Goal: Information Seeking & Learning: Learn about a topic

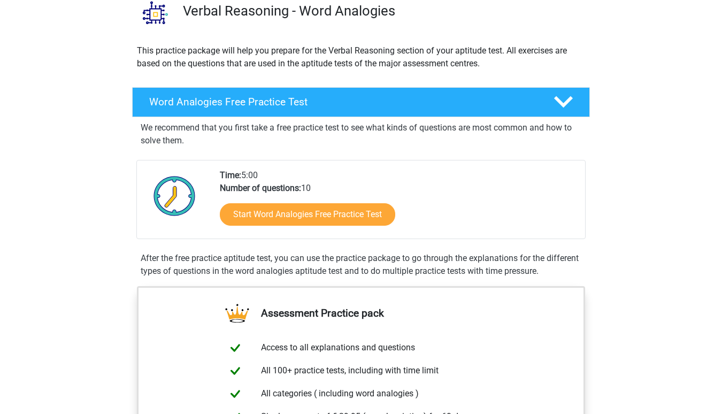
scroll to position [227, 0]
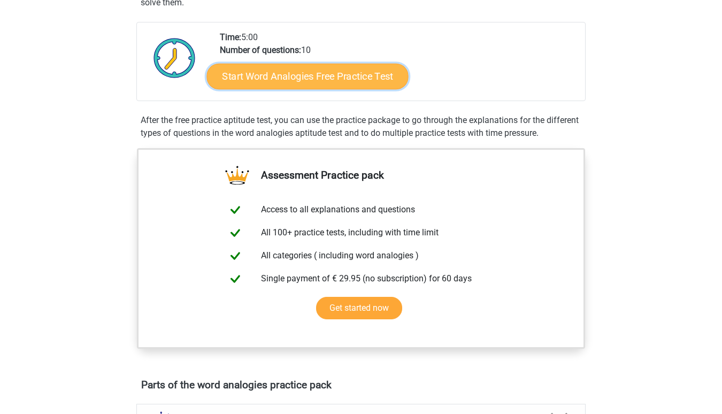
click at [286, 80] on link "Start Word Analogies Free Practice Test" at bounding box center [308, 76] width 202 height 26
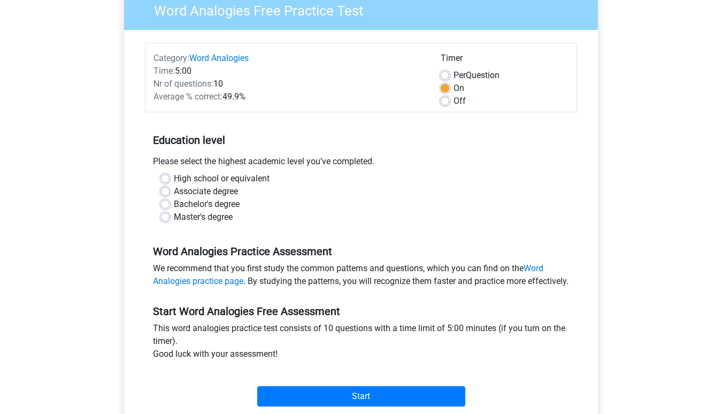
scroll to position [106, 0]
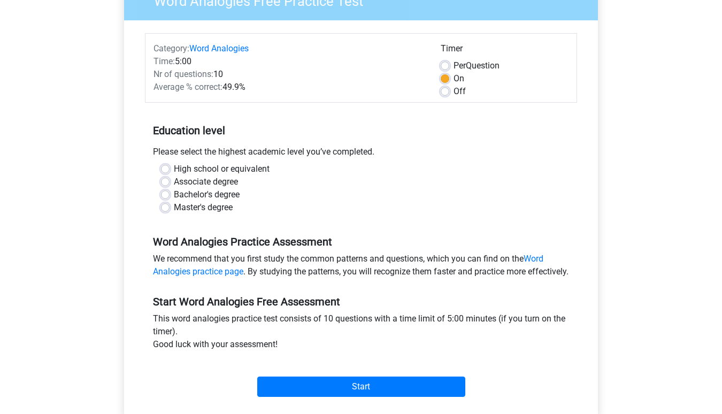
click at [174, 206] on label "Master's degree" at bounding box center [203, 207] width 59 height 13
click at [167, 206] on input "Master's degree" at bounding box center [165, 206] width 9 height 11
radio input "true"
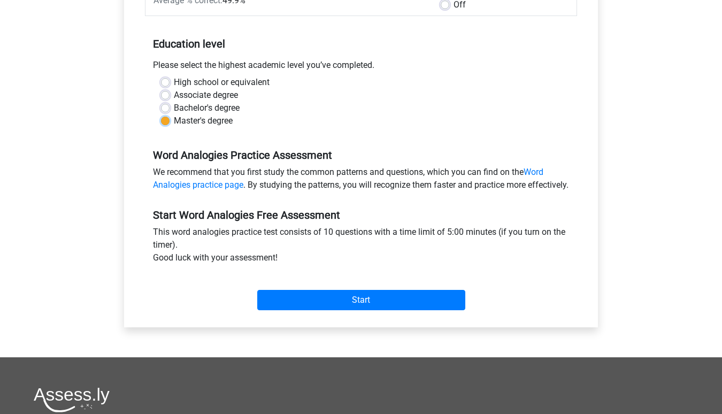
scroll to position [201, 0]
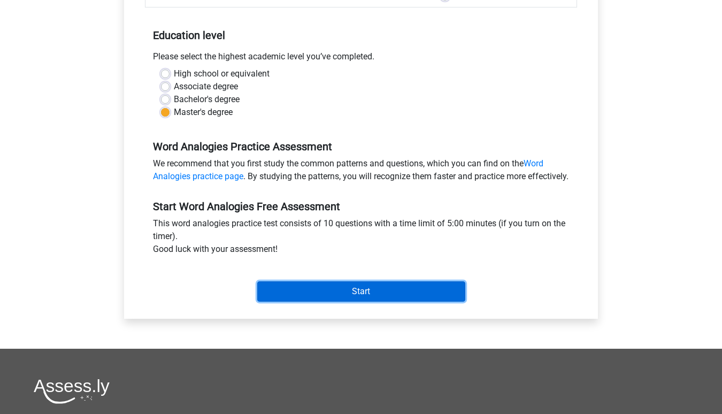
click at [351, 301] on input "Start" at bounding box center [361, 291] width 208 height 20
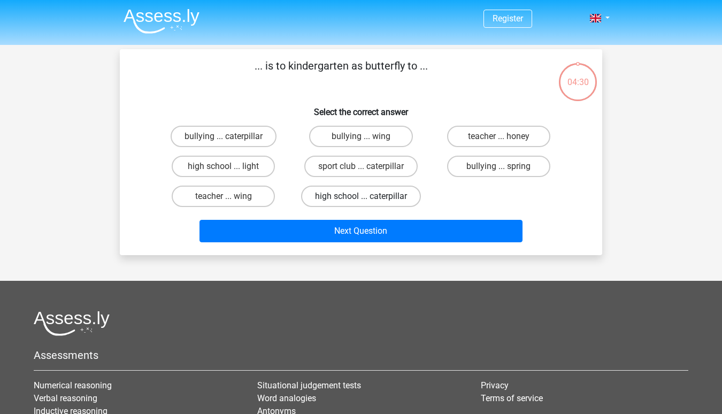
click at [354, 199] on label "high school ... caterpillar" at bounding box center [361, 195] width 120 height 21
click at [361, 199] on input "high school ... caterpillar" at bounding box center [364, 199] width 7 height 7
radio input "true"
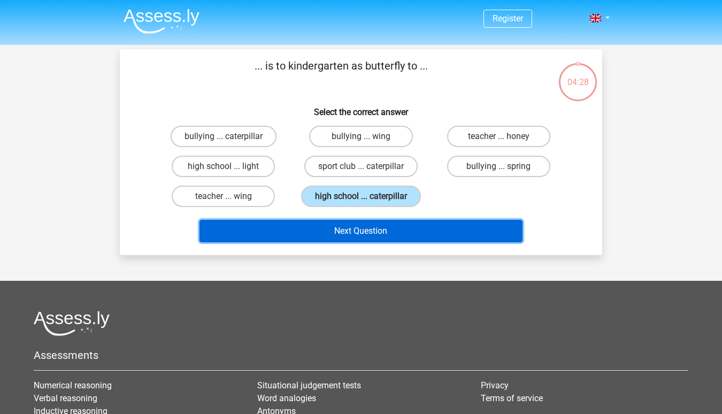
click at [368, 230] on button "Next Question" at bounding box center [360, 231] width 323 height 22
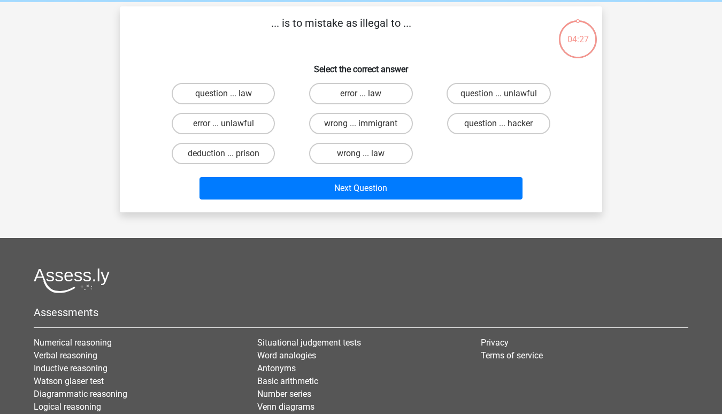
scroll to position [49, 0]
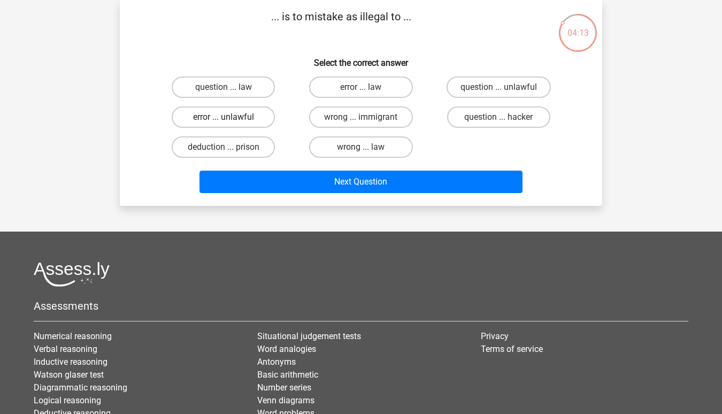
click at [237, 117] on label "error ... unlawful" at bounding box center [223, 116] width 103 height 21
click at [230, 117] on input "error ... unlawful" at bounding box center [226, 120] width 7 height 7
radio input "true"
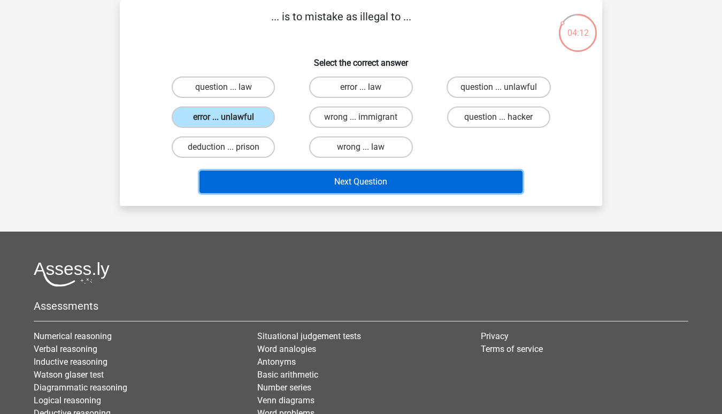
click at [345, 177] on button "Next Question" at bounding box center [360, 182] width 323 height 22
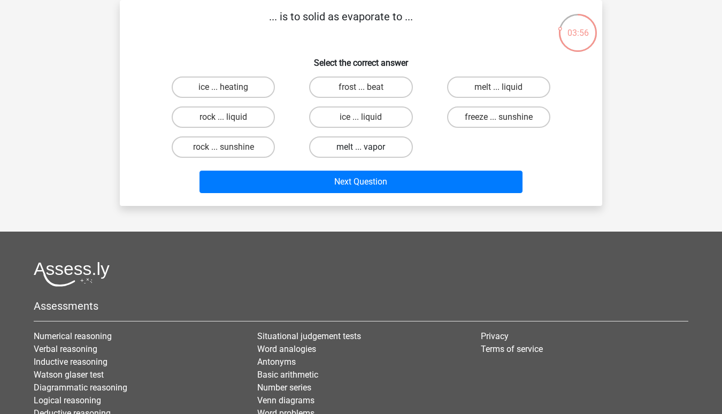
click at [359, 151] on label "melt ... vapor" at bounding box center [360, 146] width 103 height 21
click at [361, 151] on input "melt ... vapor" at bounding box center [364, 150] width 7 height 7
radio input "true"
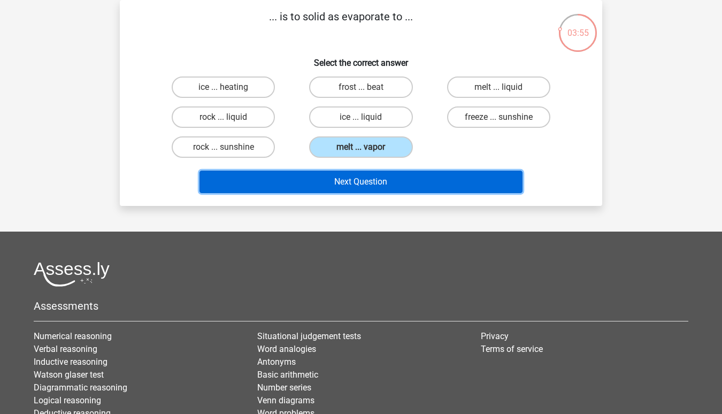
click at [365, 178] on button "Next Question" at bounding box center [360, 182] width 323 height 22
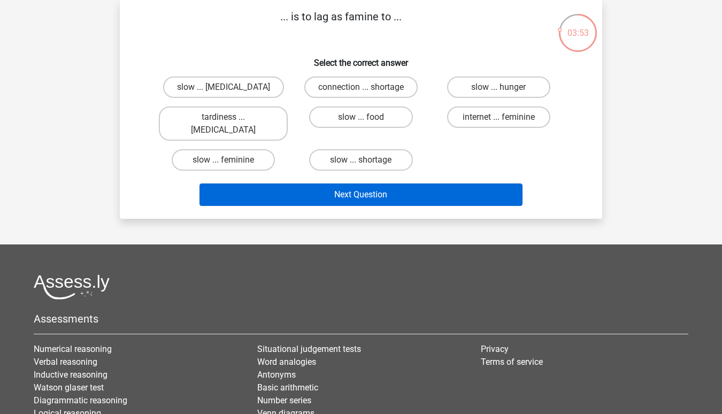
scroll to position [51, 0]
